Goal: Task Accomplishment & Management: Use online tool/utility

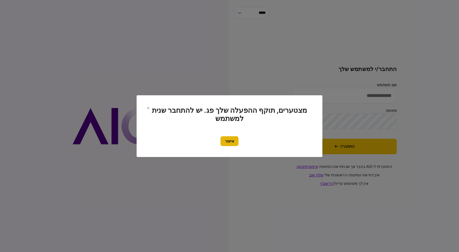
click at [232, 141] on button "אישור" at bounding box center [230, 141] width 18 height 10
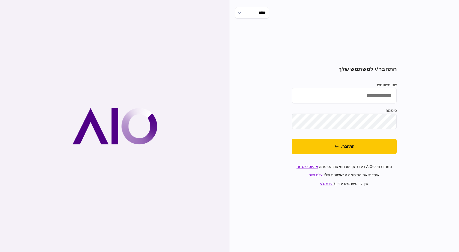
click at [370, 104] on div "שם משתמש סיסמה" at bounding box center [344, 105] width 105 height 47
click at [372, 100] on input "שם משתמש" at bounding box center [344, 96] width 105 height 16
type input "**********"
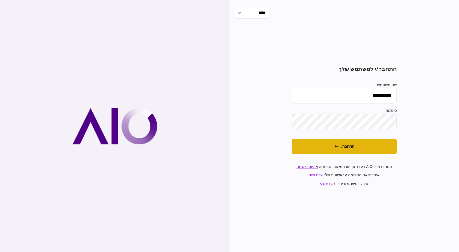
click at [332, 151] on button "התחבר/י" at bounding box center [344, 147] width 105 height 16
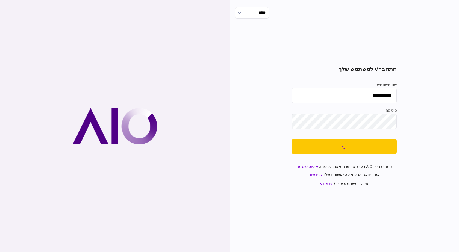
drag, startPoint x: 322, startPoint y: 134, endPoint x: 316, endPoint y: 129, distance: 8.0
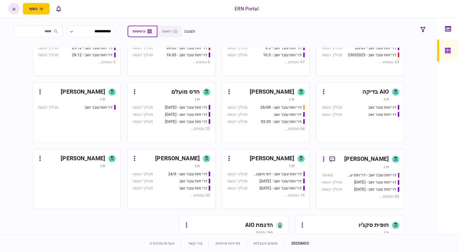
scroll to position [259, 0]
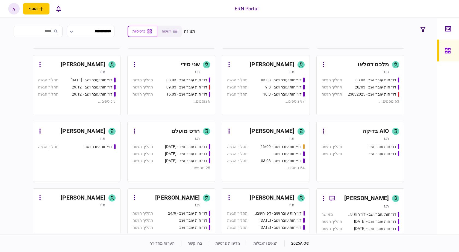
click at [275, 70] on div "ת.ז" at bounding box center [260, 71] width 67 height 5
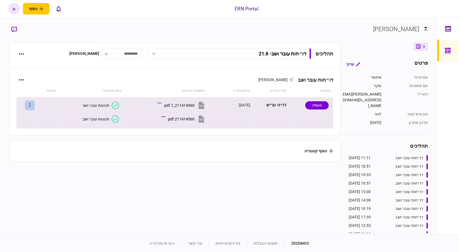
click at [30, 104] on button "button" at bounding box center [30, 106] width 10 height 10
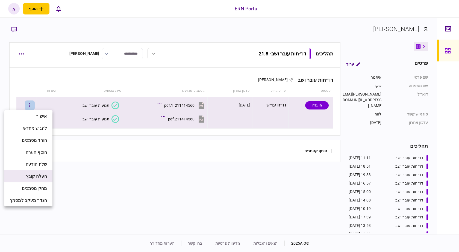
click at [39, 176] on span "העלה קובץ" at bounding box center [36, 176] width 21 height 7
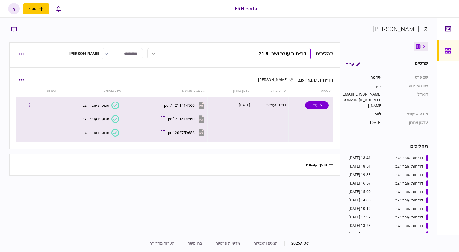
click at [109, 132] on button "תנועות עובר ושב" at bounding box center [101, 133] width 37 height 8
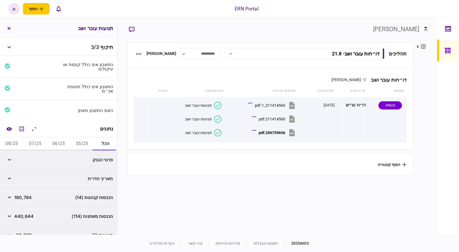
click at [87, 140] on button "05/25" at bounding box center [82, 144] width 24 height 13
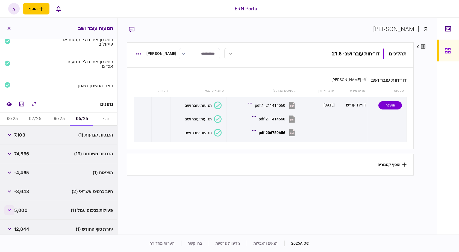
scroll to position [48, 0]
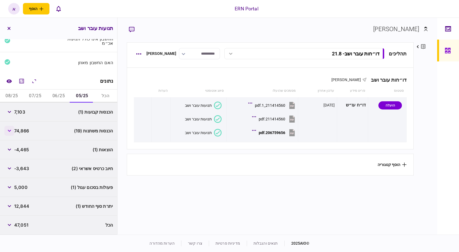
click at [5, 131] on button "button" at bounding box center [9, 131] width 10 height 10
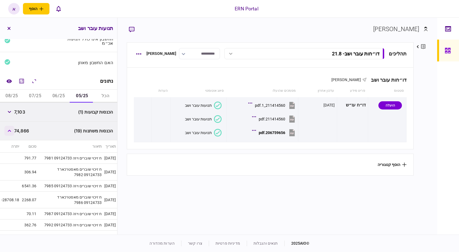
click at [5, 131] on button "button" at bounding box center [9, 131] width 10 height 10
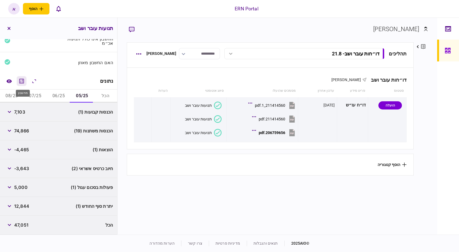
click at [24, 84] on icon "מחשבון" at bounding box center [21, 81] width 7 height 7
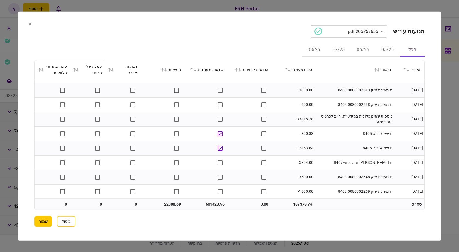
scroll to position [6112, 0]
click at [39, 218] on button "שמור" at bounding box center [42, 221] width 17 height 11
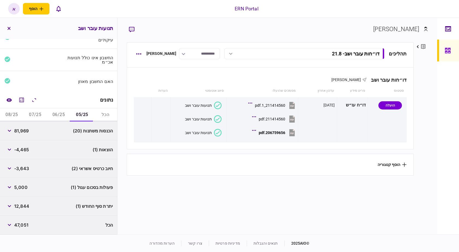
scroll to position [29, 0]
click at [29, 131] on span "81,969" at bounding box center [21, 131] width 14 height 7
click at [30, 132] on div "הכנסות משתנות (20) 81,969" at bounding box center [58, 131] width 117 height 19
click at [23, 132] on span "81,969" at bounding box center [21, 131] width 14 height 7
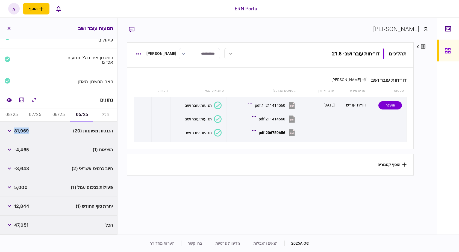
click at [23, 132] on span "81,969" at bounding box center [21, 131] width 14 height 7
copy span "81,969"
click at [20, 204] on span "12,844" at bounding box center [21, 206] width 15 height 7
copy span "12,844"
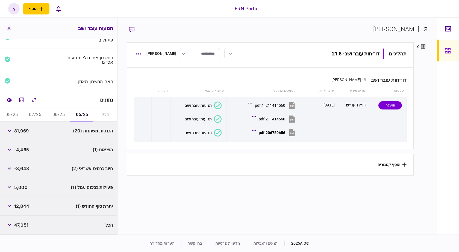
click at [27, 149] on span "-4,465" at bounding box center [21, 150] width 15 height 7
copy span "4,465"
click at [63, 111] on button "06/25" at bounding box center [59, 115] width 24 height 13
click at [25, 131] on span "143,204" at bounding box center [23, 131] width 18 height 7
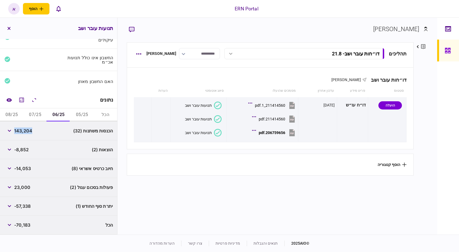
click at [25, 131] on span "143,204" at bounding box center [23, 131] width 18 height 7
copy span "143,204"
click at [27, 153] on div "-8,852" at bounding box center [16, 150] width 24 height 10
click at [26, 153] on span "-8,852" at bounding box center [21, 150] width 14 height 7
click at [25, 149] on span "-8,852" at bounding box center [21, 150] width 14 height 7
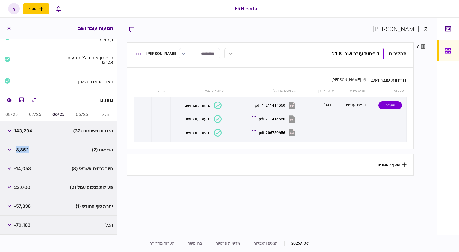
click at [25, 149] on span "-8,852" at bounding box center [21, 150] width 14 height 7
copy span "8,852"
click at [10, 151] on icon "button" at bounding box center [10, 150] width 4 height 2
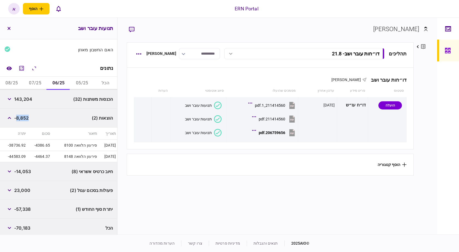
scroll to position [64, 0]
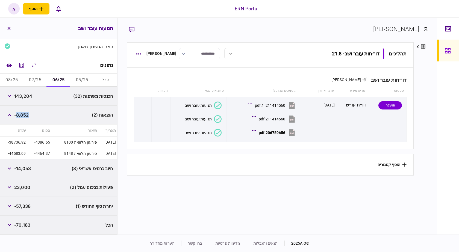
click at [27, 207] on span "-57,338" at bounding box center [22, 206] width 16 height 7
copy span "57,338"
click at [27, 207] on span "-57,338" at bounding box center [22, 206] width 16 height 7
click at [9, 191] on button "button" at bounding box center [9, 188] width 10 height 10
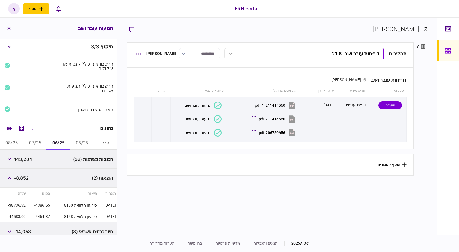
scroll to position [0, 0]
click at [29, 136] on div "נתונים" at bounding box center [58, 129] width 117 height 17
click at [28, 140] on button "07/25" at bounding box center [36, 144] width 24 height 13
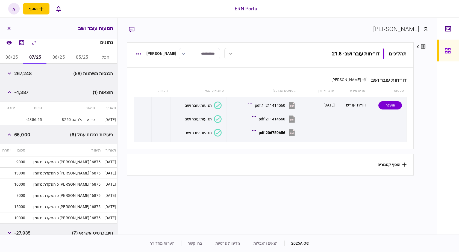
scroll to position [27, 0]
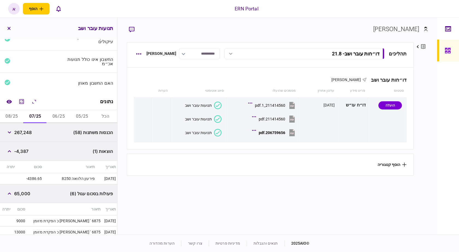
click at [27, 135] on span "267,248" at bounding box center [22, 132] width 17 height 7
copy span "267,248"
click at [25, 152] on span "-4,387" at bounding box center [21, 151] width 14 height 7
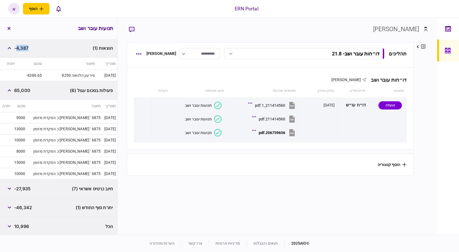
scroll to position [132, 0]
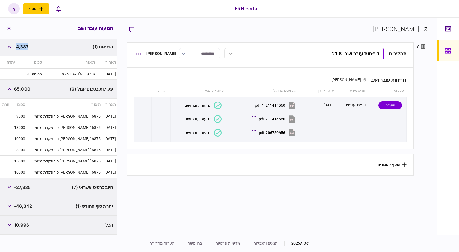
click at [24, 207] on span "-46,342" at bounding box center [23, 206] width 18 height 7
copy span "46,342"
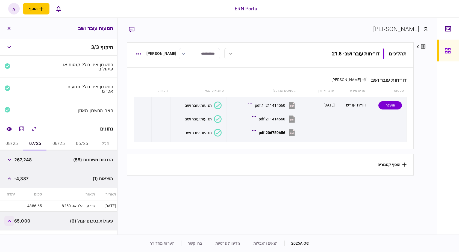
click at [7, 221] on button "button" at bounding box center [9, 221] width 10 height 10
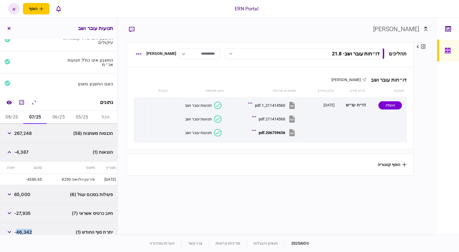
scroll to position [52, 0]
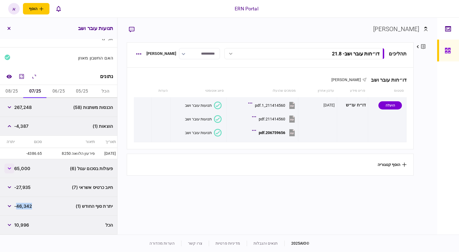
click at [14, 166] on button "button" at bounding box center [9, 169] width 10 height 10
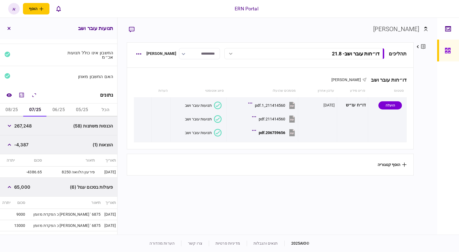
scroll to position [0, 0]
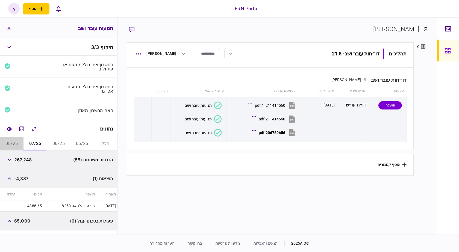
click at [21, 149] on button "08/25" at bounding box center [12, 144] width 24 height 13
click at [25, 158] on span "109,006" at bounding box center [23, 160] width 18 height 7
copy span "109,006"
click at [27, 181] on span "-4,387" at bounding box center [21, 179] width 14 height 7
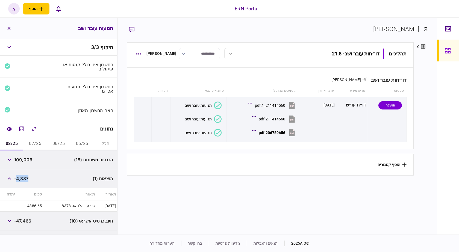
click at [27, 181] on span "-4,387" at bounding box center [21, 179] width 14 height 7
copy span "4,387"
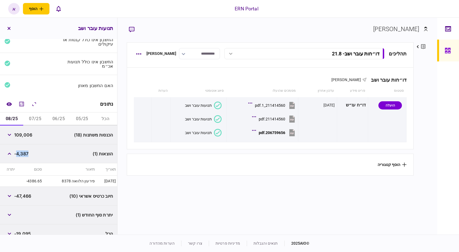
scroll to position [34, 0]
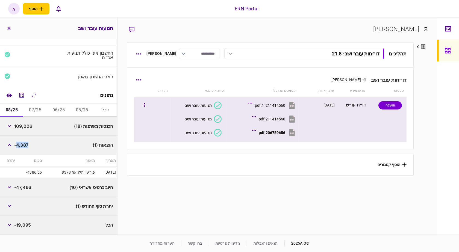
click at [270, 135] on button "206759656.pdf" at bounding box center [274, 133] width 43 height 12
click at [266, 136] on button "206759656.pdf" at bounding box center [274, 133] width 43 height 12
